Goal: Task Accomplishment & Management: Manage account settings

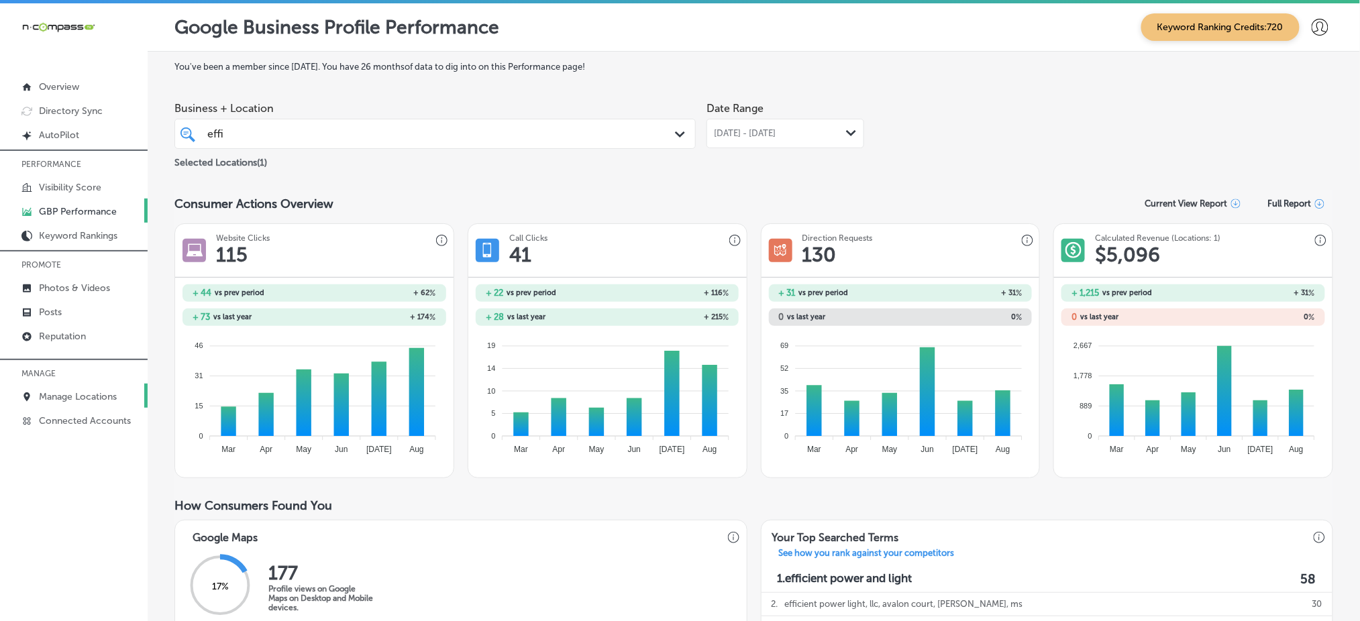
drag, startPoint x: 0, startPoint y: 0, endPoint x: 103, endPoint y: 387, distance: 400.1
click at [103, 391] on p "Manage Locations" at bounding box center [78, 396] width 78 height 11
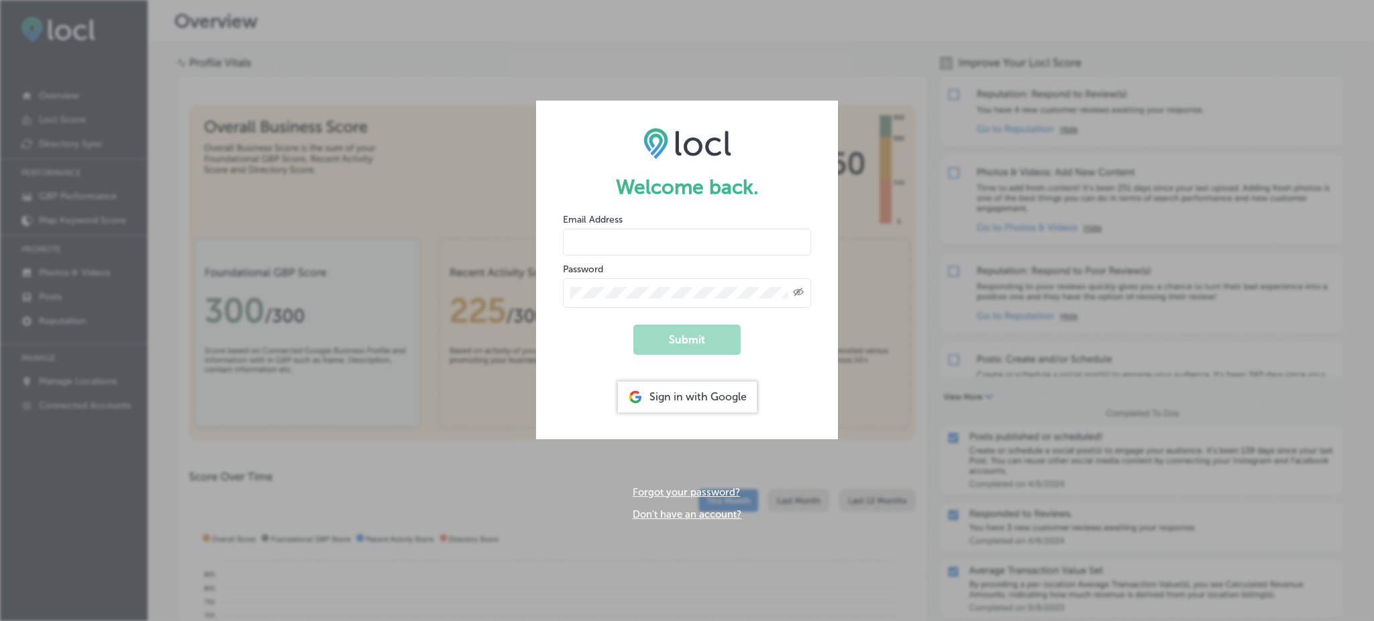
type input "Rabosa"
click at [719, 396] on div "Sign in with Google" at bounding box center [687, 397] width 139 height 31
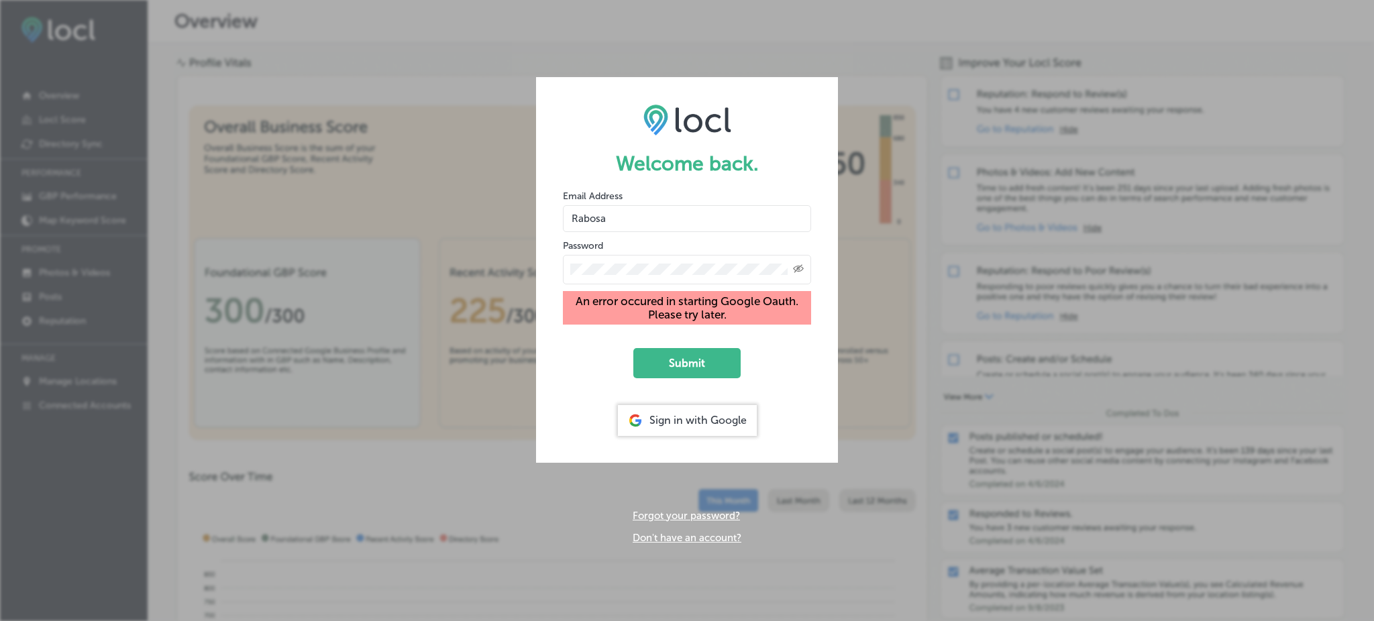
click at [703, 417] on div "Sign in with Google" at bounding box center [687, 420] width 139 height 31
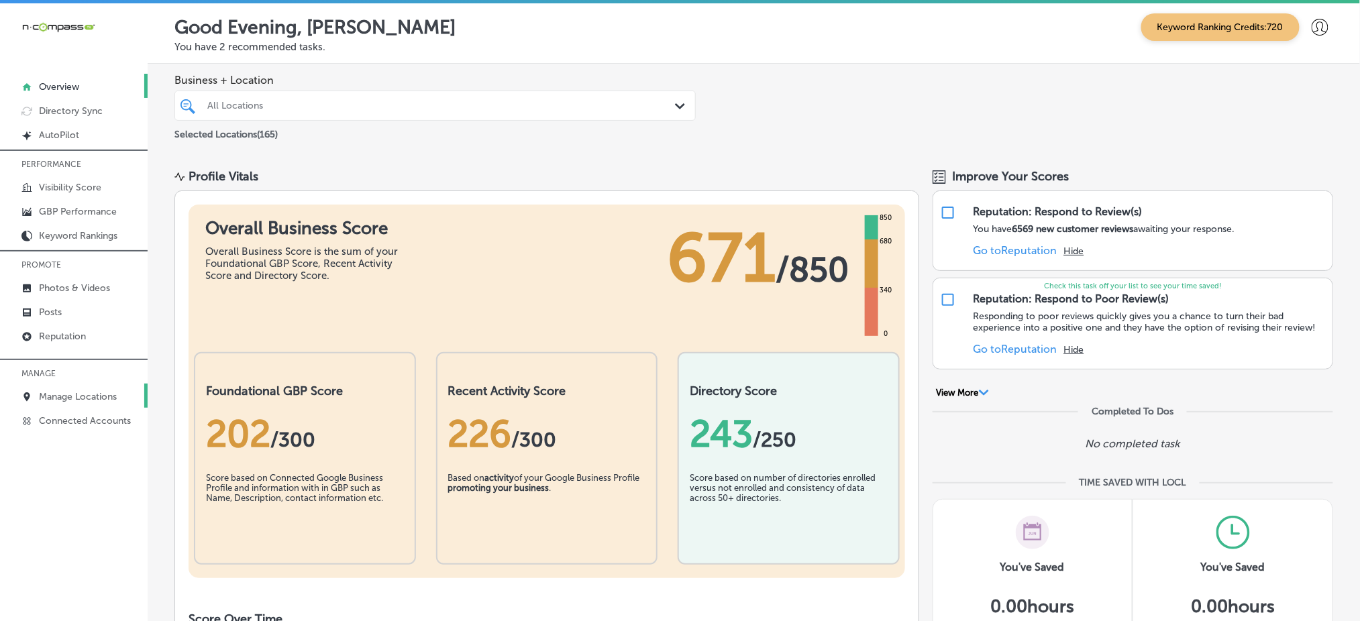
click at [104, 384] on link "Manage Locations" at bounding box center [74, 396] width 148 height 24
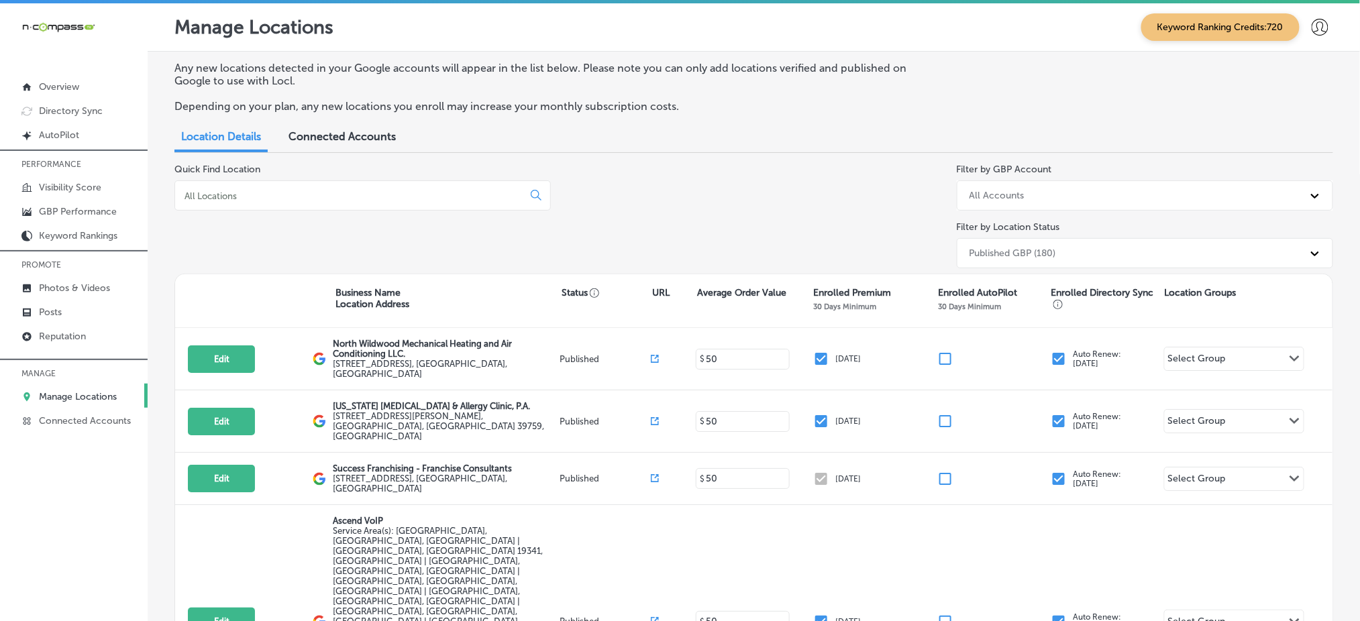
click at [250, 199] on input at bounding box center [351, 196] width 337 height 12
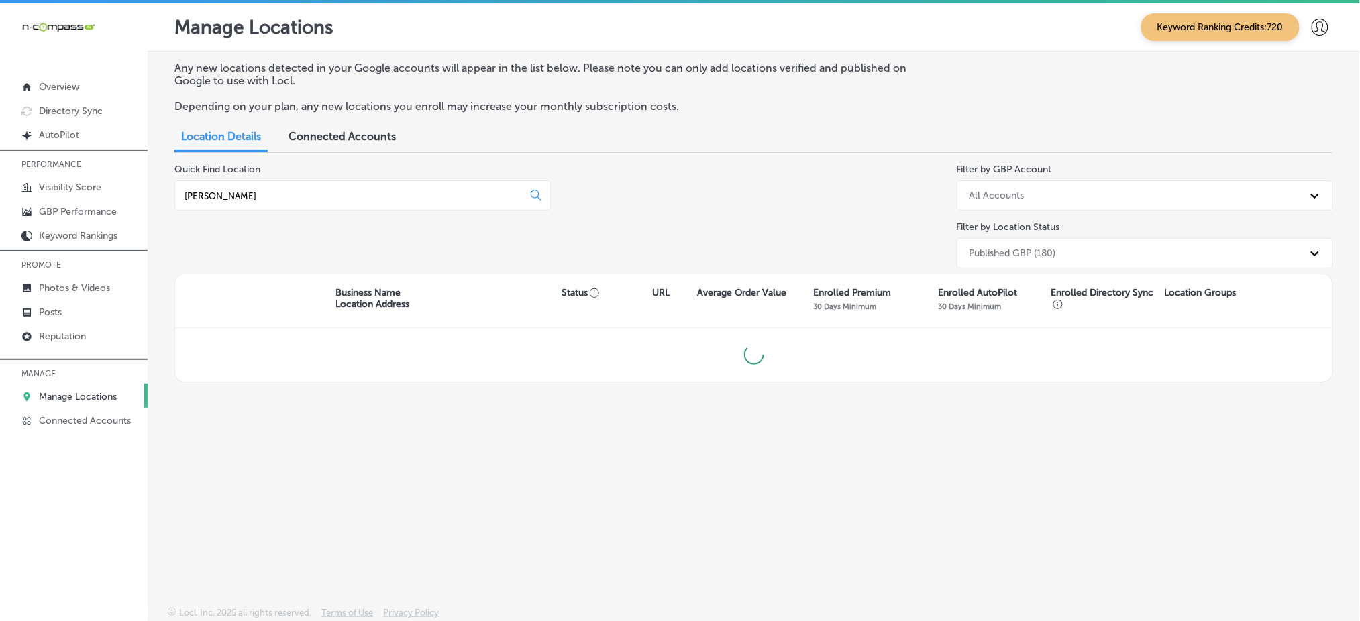
type input "[PERSON_NAME]"
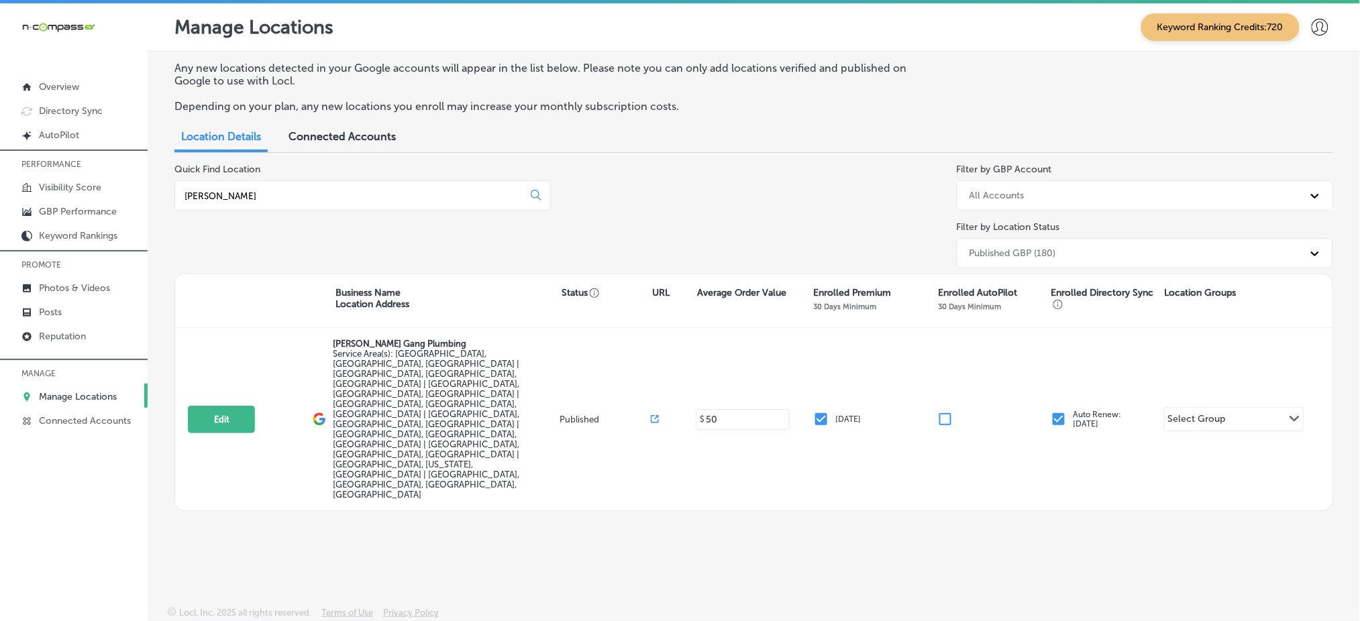
click at [292, 478] on div "Any new locations detected in your Google accounts will appear in the list belo…" at bounding box center [754, 298] width 1213 height 492
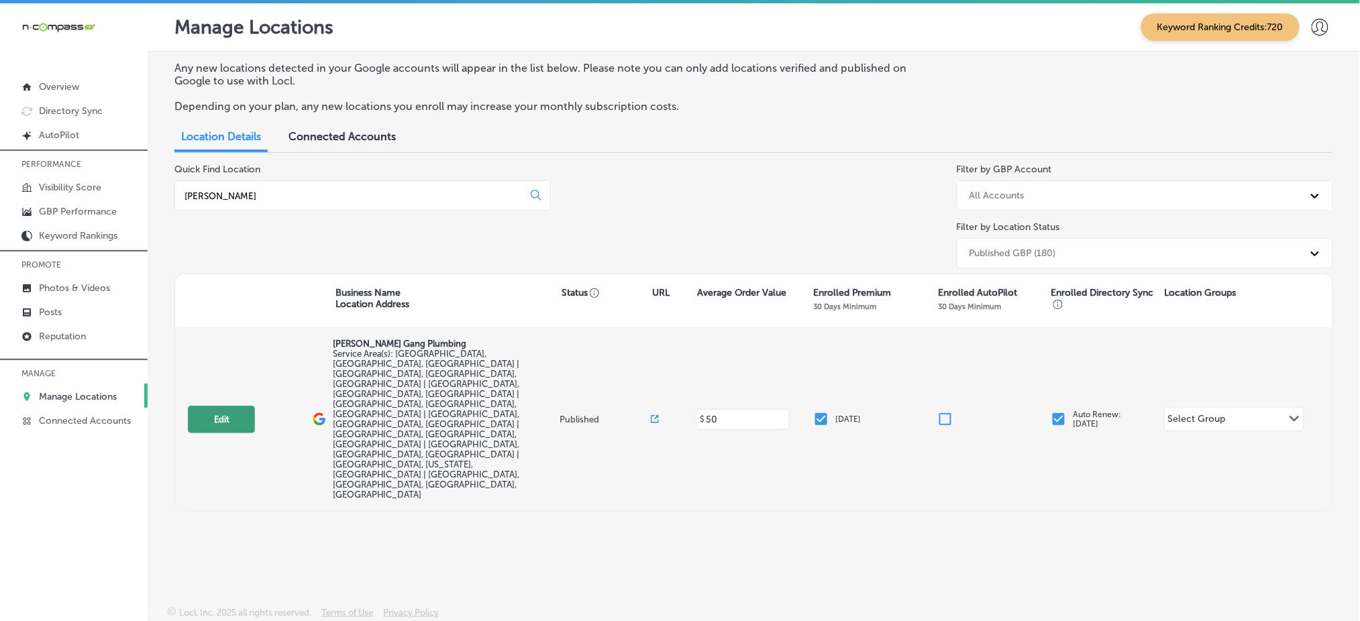
click at [193, 406] on button "Edit" at bounding box center [221, 420] width 67 height 28
select select "US"
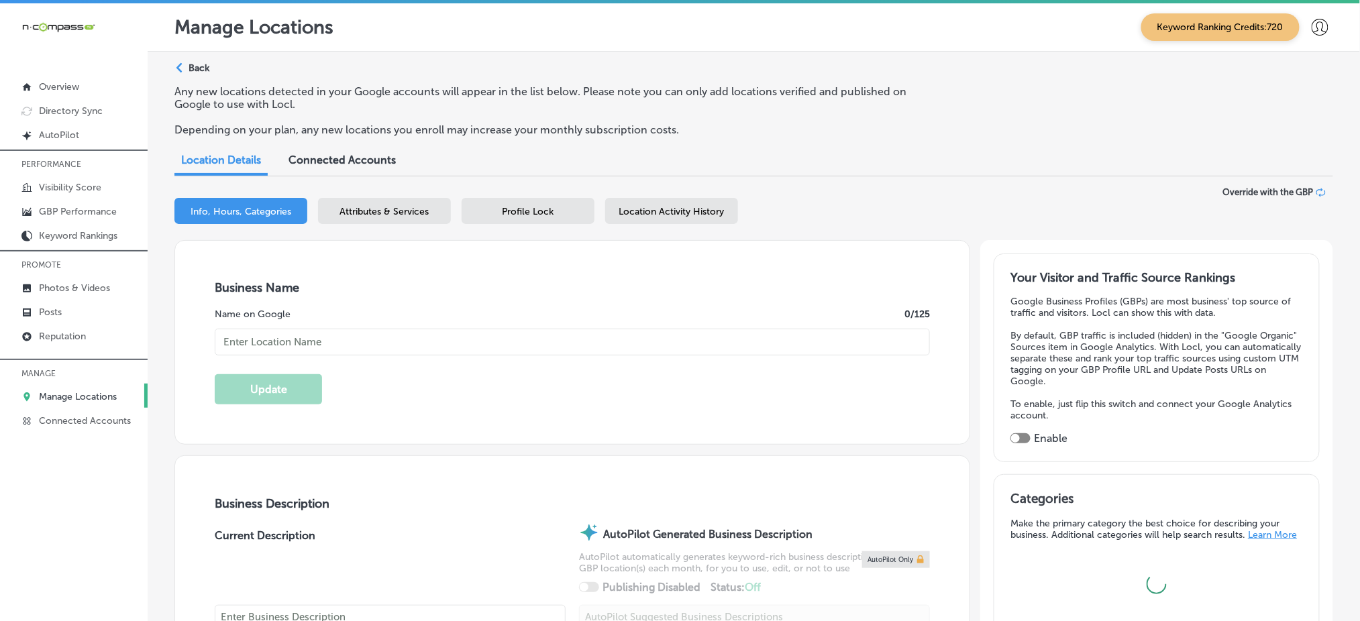
checkbox input "true"
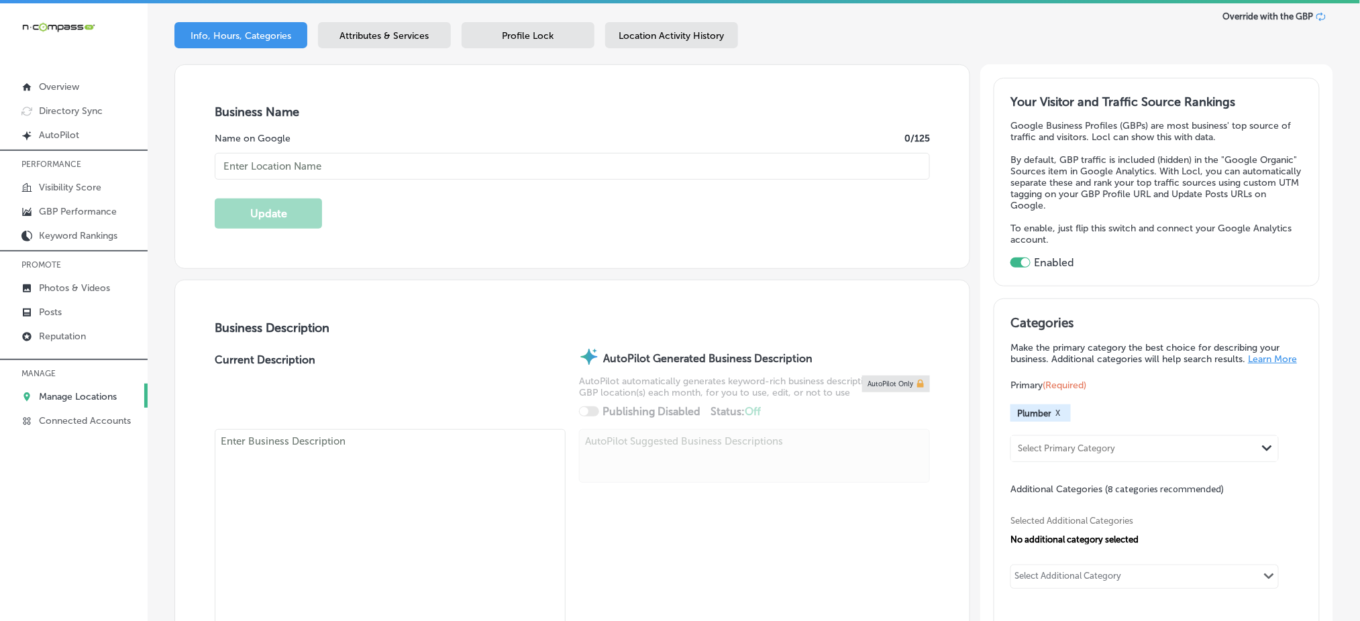
scroll to position [179, 0]
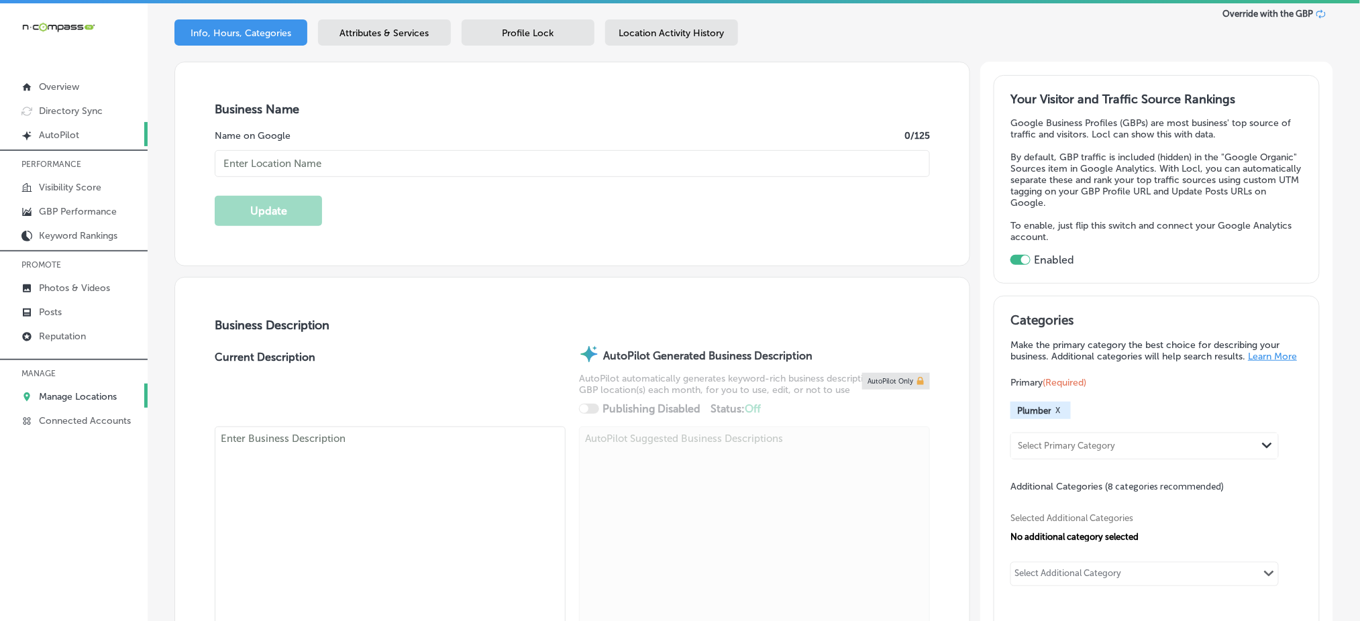
type input "[URL][DOMAIN_NAME]"
type input "[PERSON_NAME] Gang Plumbing"
type input "[PHONE_NUMBER]"
type textarea "Are you tired of plumbing disasters ruining your day? Look no further than [PER…"
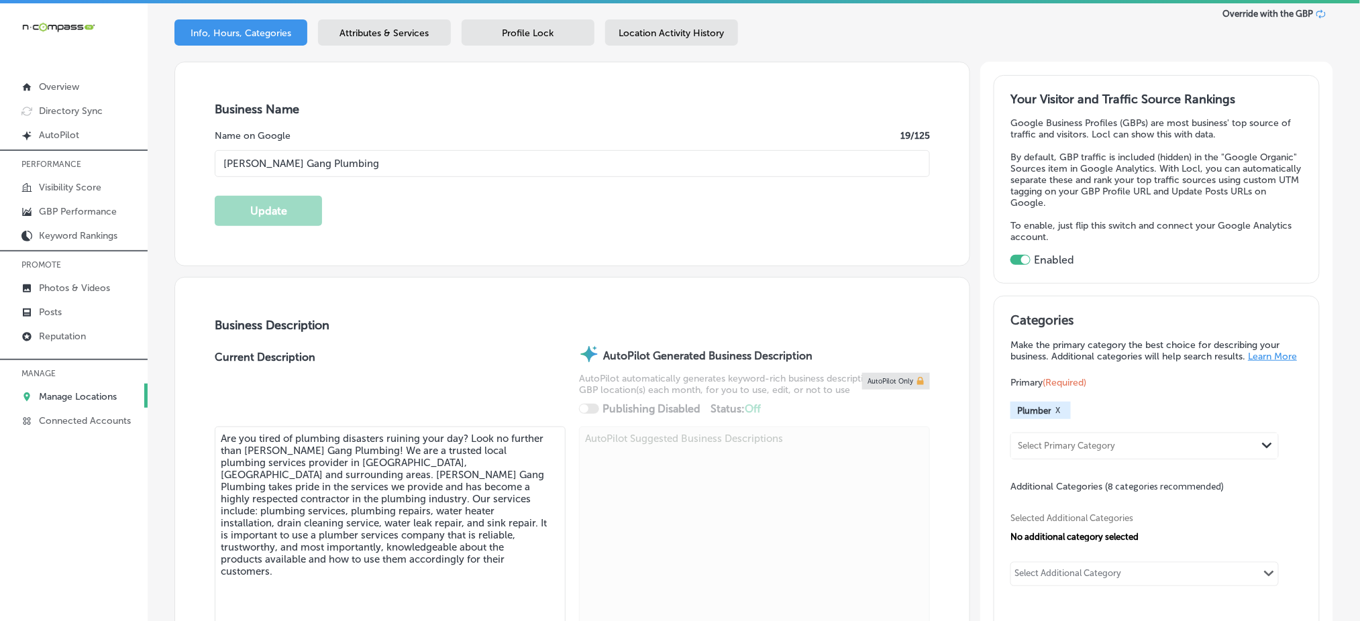
checkbox input "false"
type input "49 Brooksite Dr"
type input "Smithtown"
type input "11787"
type input "US"
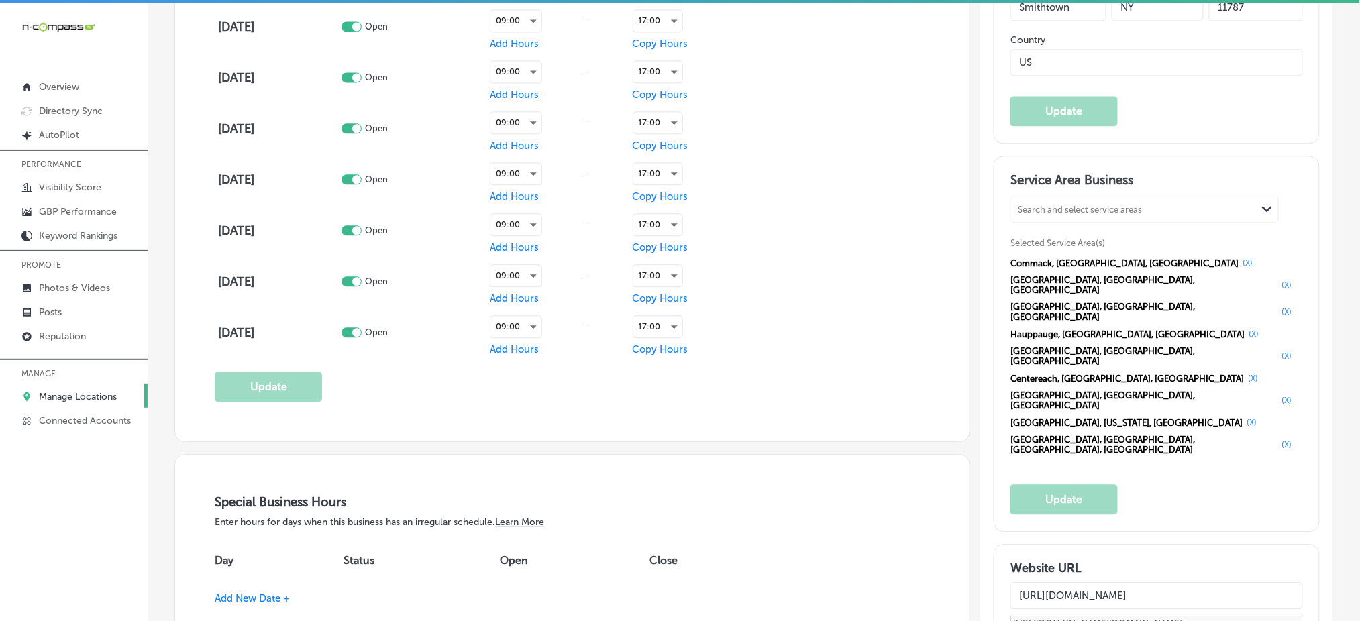
scroll to position [1074, 0]
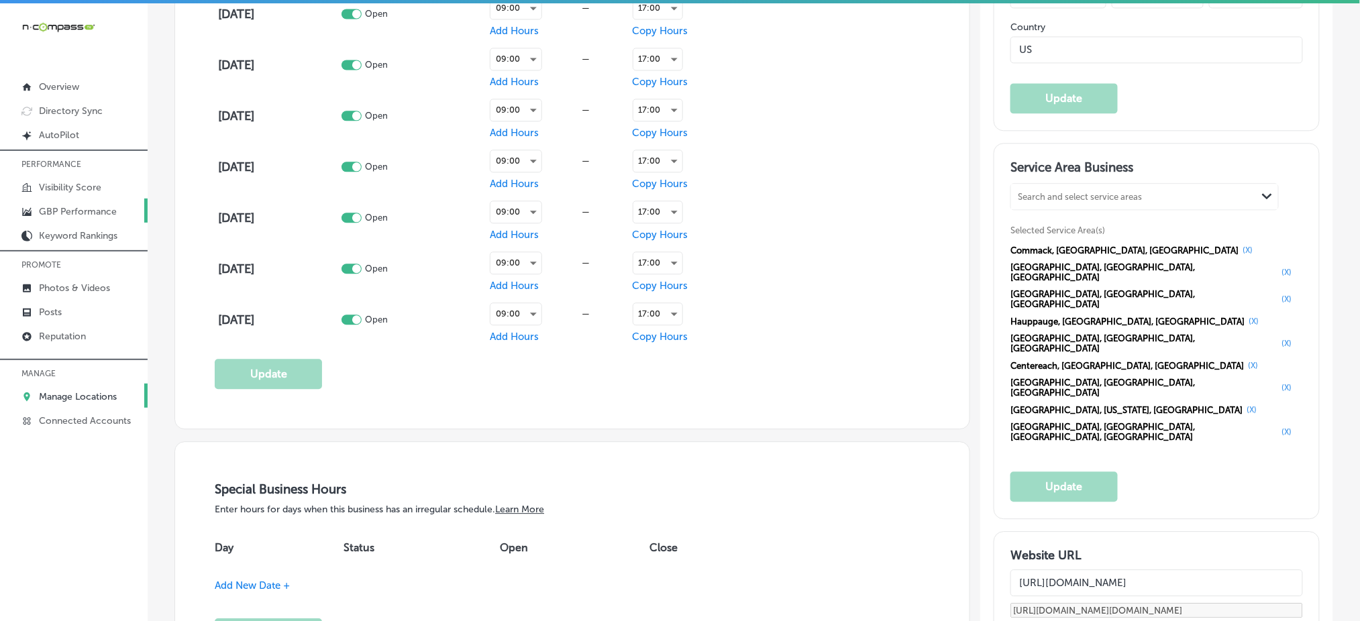
click at [77, 213] on p "GBP Performance" at bounding box center [78, 211] width 78 height 11
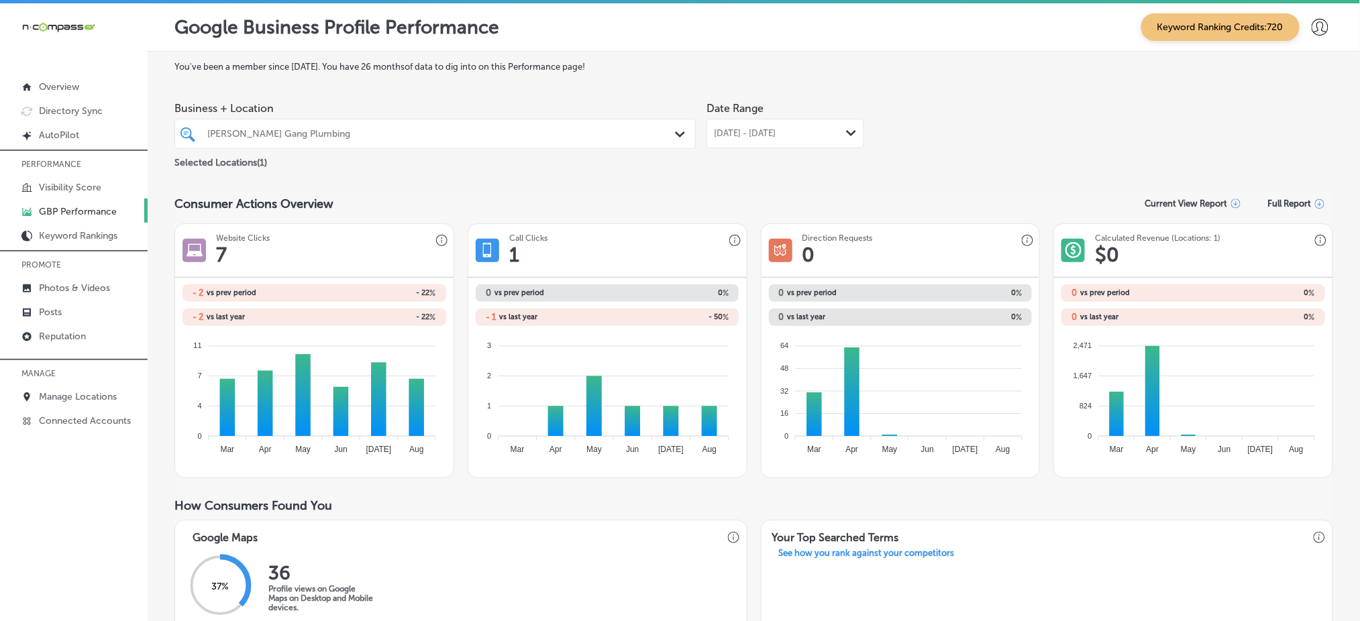
click at [770, 137] on span "[DATE] - [DATE]" at bounding box center [745, 133] width 62 height 11
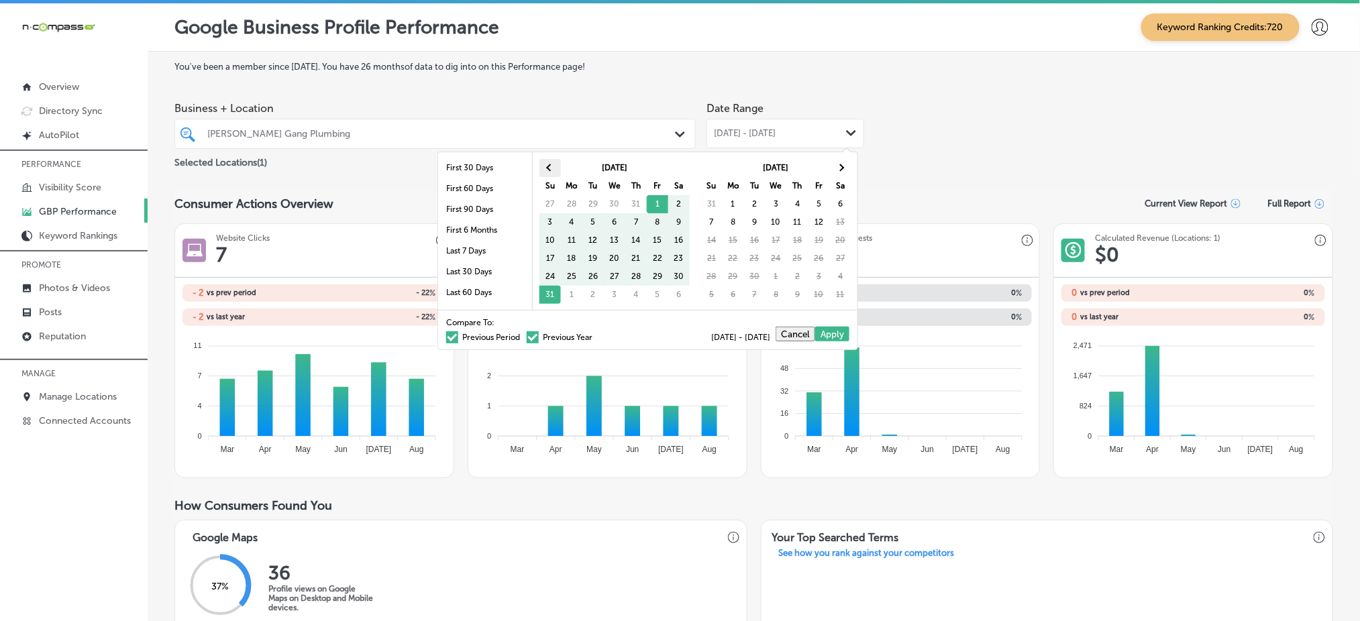
click at [552, 172] on th at bounding box center [550, 168] width 21 height 18
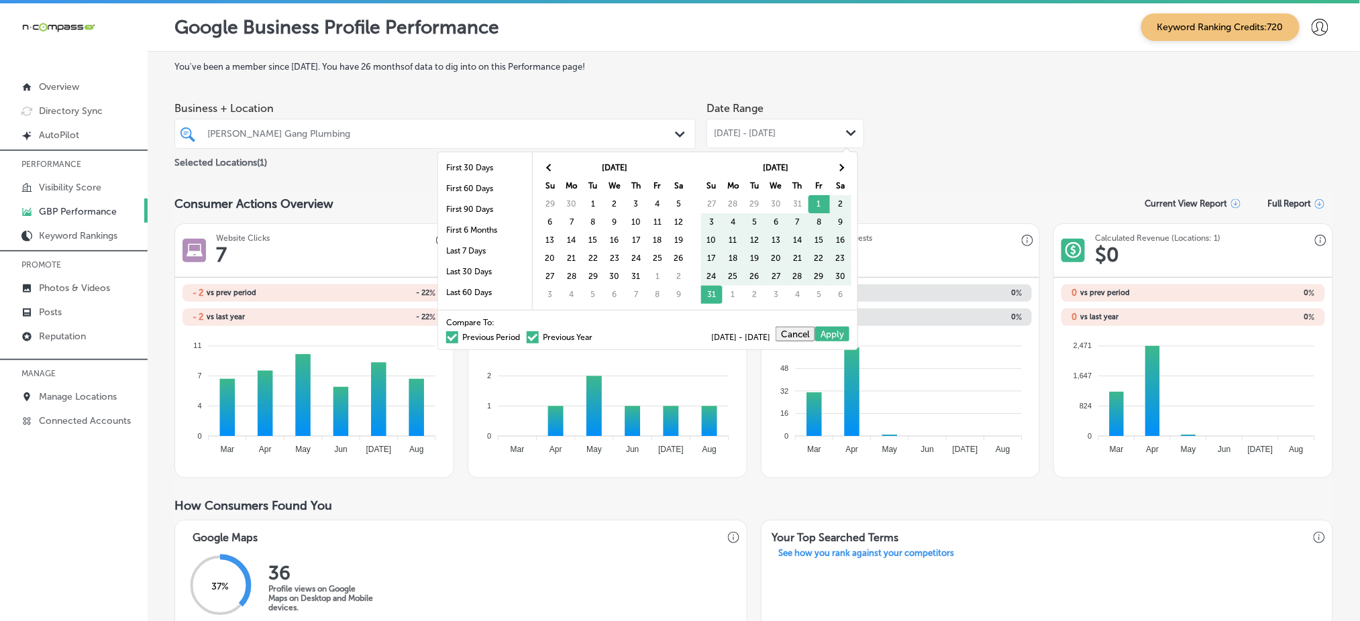
click at [552, 172] on th at bounding box center [550, 168] width 21 height 18
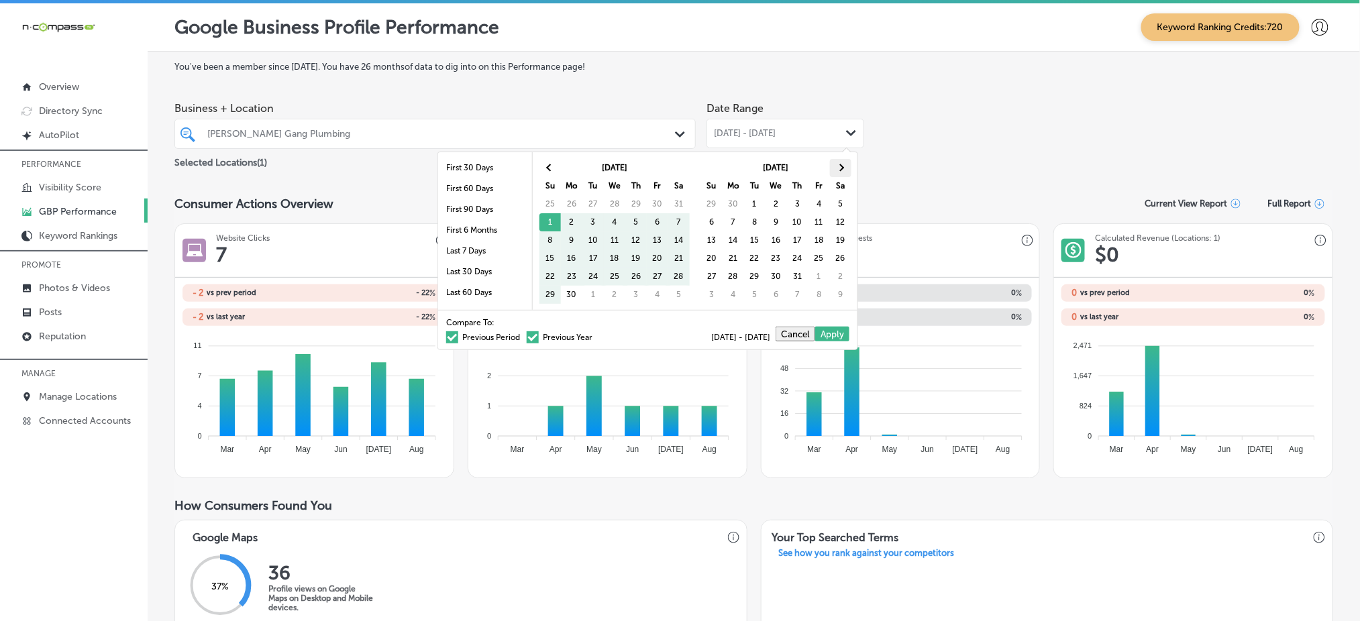
click at [845, 169] on th at bounding box center [840, 168] width 21 height 18
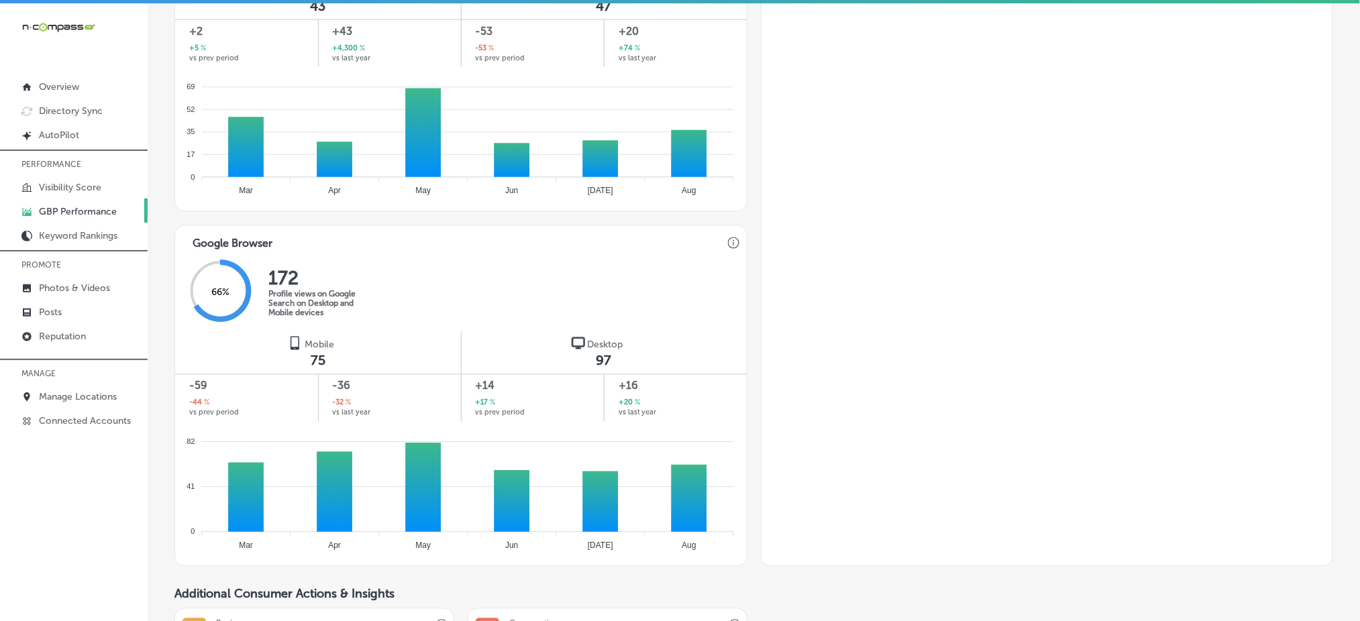
scroll to position [715, 0]
